Goal: Find specific page/section

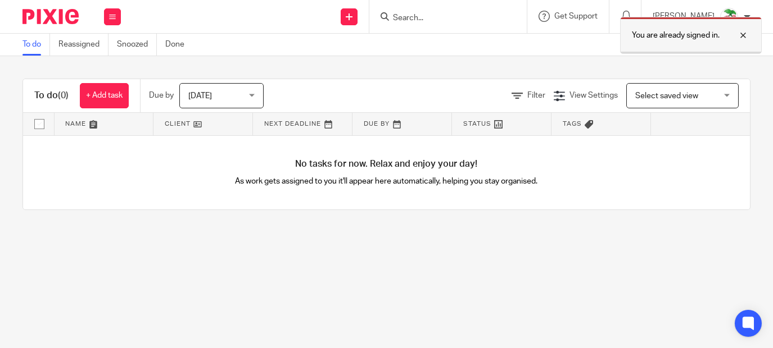
click at [740, 35] on div at bounding box center [734, 35] width 30 height 13
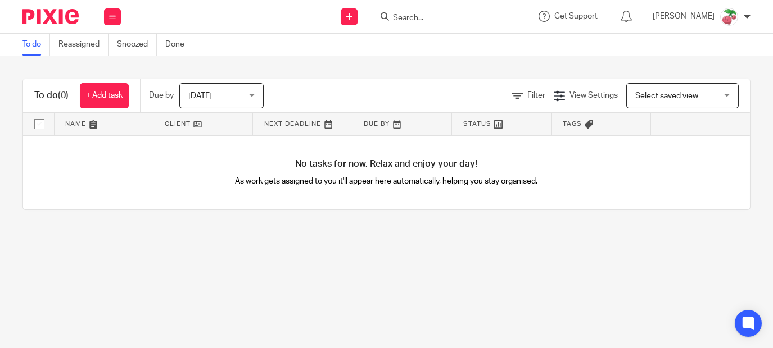
click at [412, 12] on form at bounding box center [452, 17] width 120 height 14
click at [411, 16] on input "Search" at bounding box center [442, 18] width 101 height 10
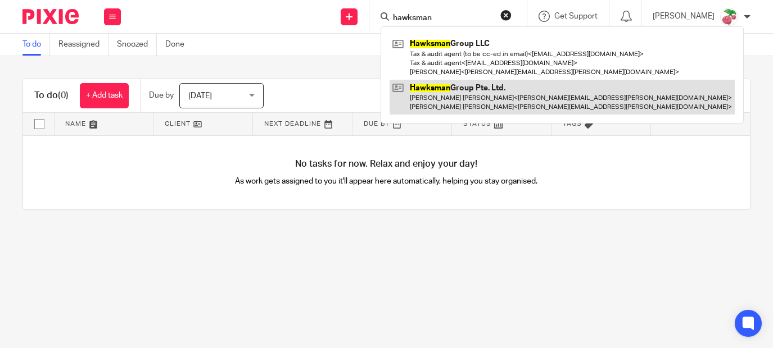
type input "hawksman"
click at [451, 81] on link at bounding box center [561, 97] width 345 height 35
